Goal: Task Accomplishment & Management: Manage account settings

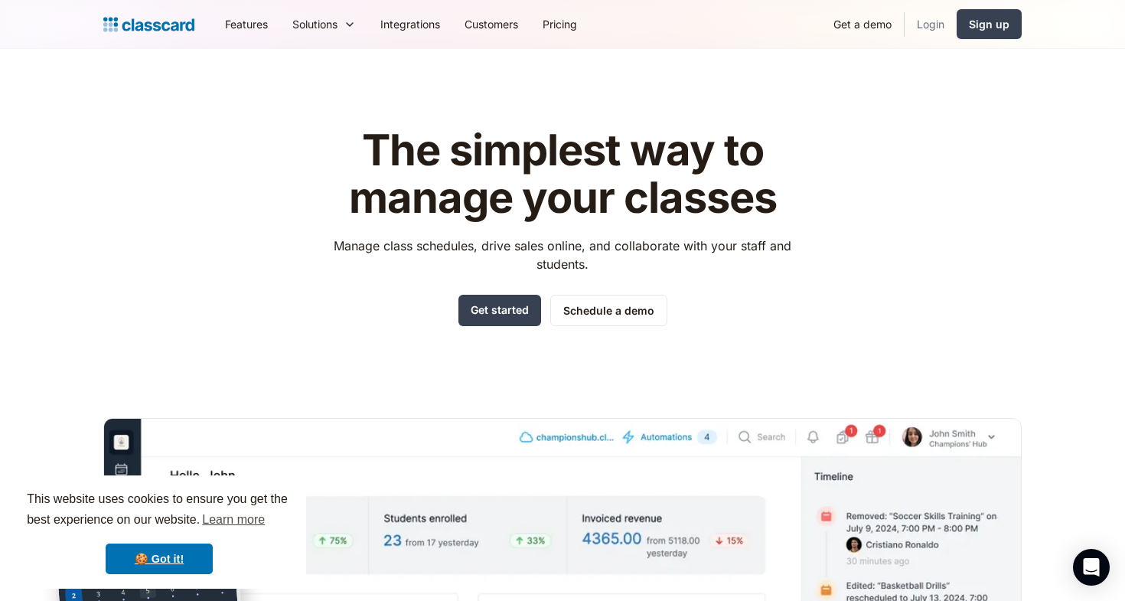
click at [931, 26] on link "Login" at bounding box center [931, 24] width 52 height 34
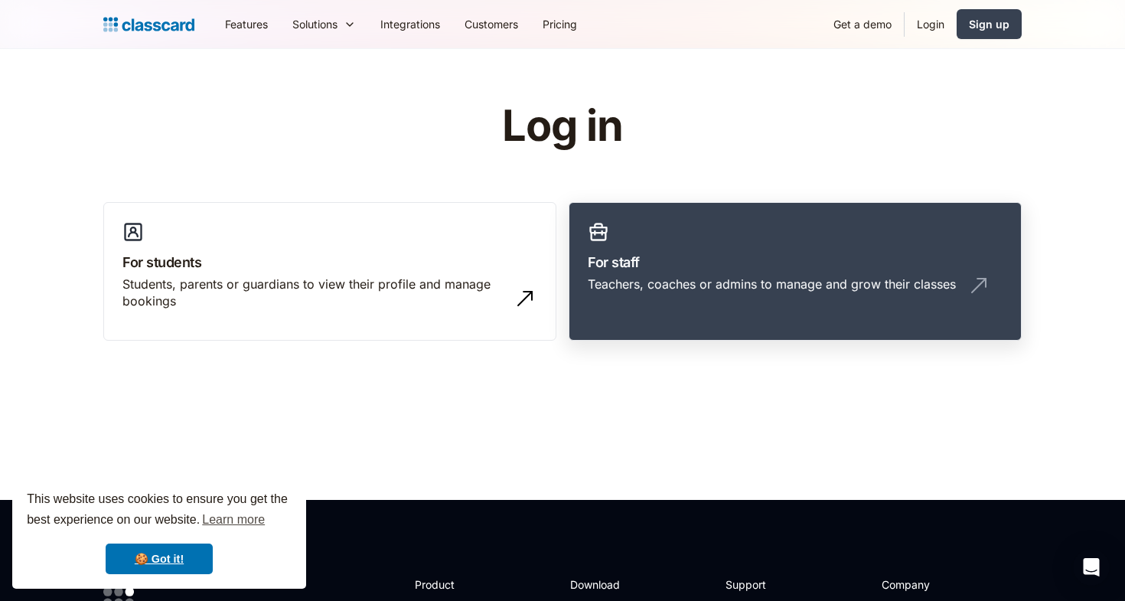
click at [737, 276] on div "Teachers, coaches or admins to manage and grow their classes" at bounding box center [772, 284] width 368 height 17
